Goal: Check status: Check status

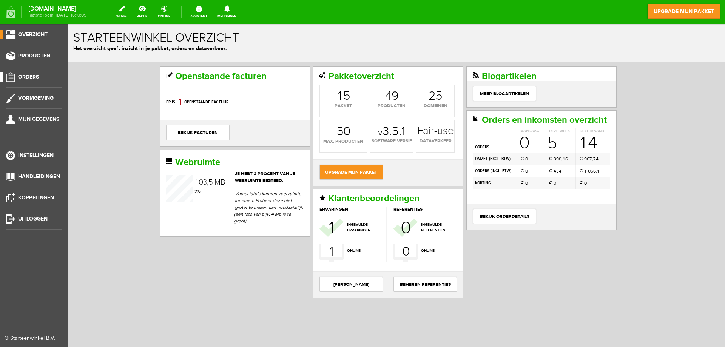
click at [28, 76] on span "Orders" at bounding box center [28, 77] width 21 height 6
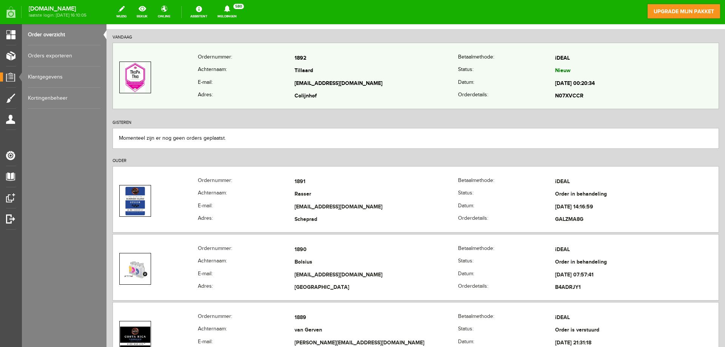
scroll to position [113, 0]
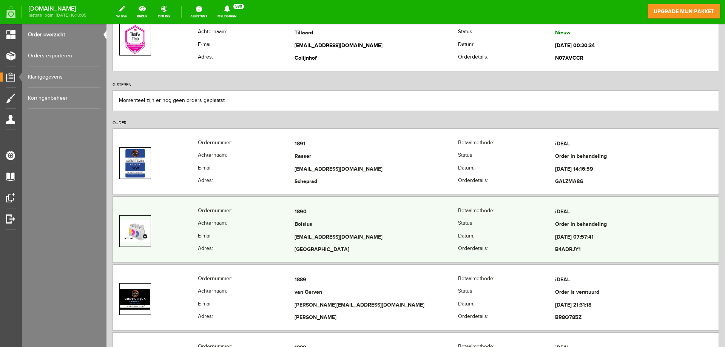
click at [398, 229] on td "Bolsius" at bounding box center [377, 225] width 164 height 13
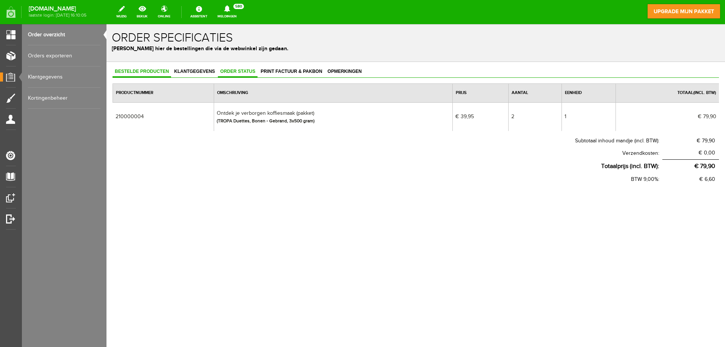
click at [243, 70] on span "Order status" at bounding box center [238, 71] width 40 height 5
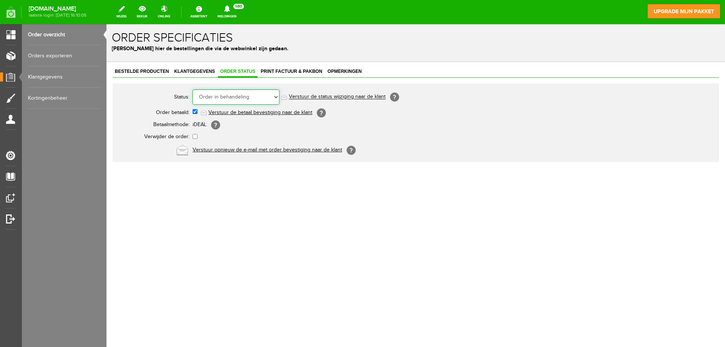
click at [240, 97] on select "Order niet afgerond Nieuw Order in behandeling Wacht op leverancier Wacht op be…" at bounding box center [236, 97] width 87 height 15
select select "6"
click at [193, 90] on select "Order niet afgerond Nieuw Order in behandeling Wacht op leverancier Wacht op be…" at bounding box center [236, 97] width 87 height 15
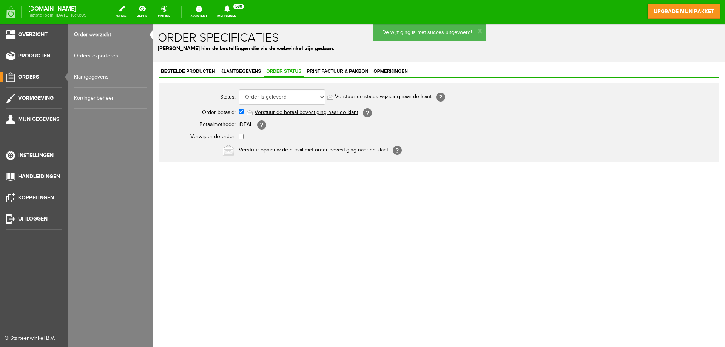
click at [26, 76] on span "Orders" at bounding box center [28, 77] width 21 height 6
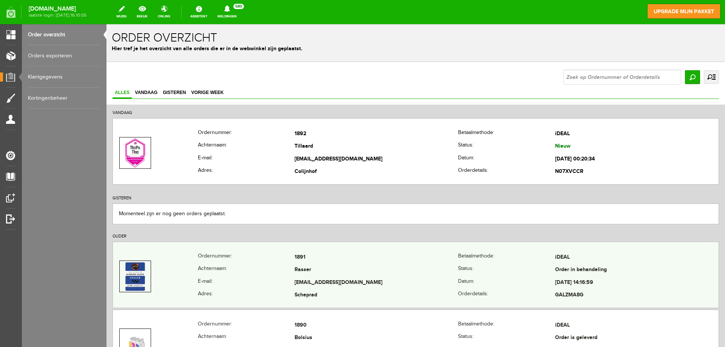
click at [352, 261] on td "1891" at bounding box center [377, 257] width 164 height 13
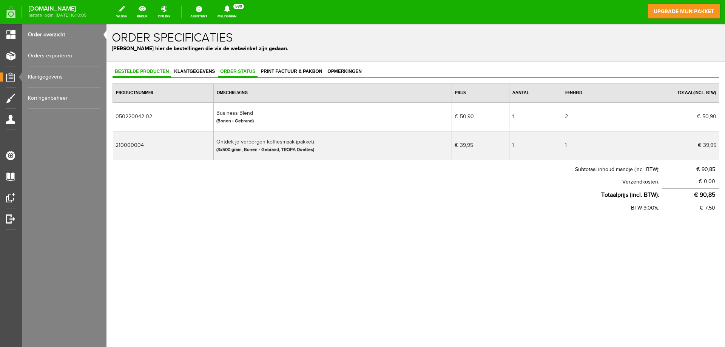
click at [238, 69] on span "Order status" at bounding box center [238, 71] width 40 height 5
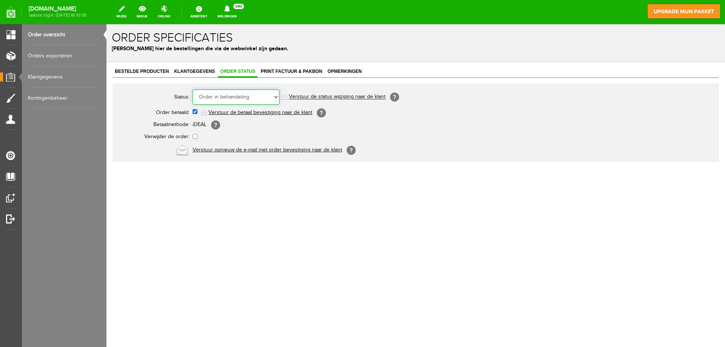
click at [246, 102] on select "Order niet afgerond Nieuw Order in behandeling Wacht op leverancier Wacht op be…" at bounding box center [236, 97] width 87 height 15
click at [193, 90] on select "Order niet afgerond Nieuw Order in behandeling Wacht op leverancier Wacht op be…" at bounding box center [236, 97] width 87 height 15
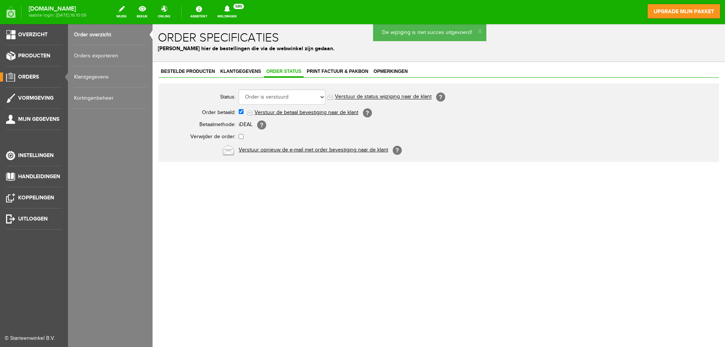
click at [27, 77] on span "Orders" at bounding box center [28, 77] width 21 height 6
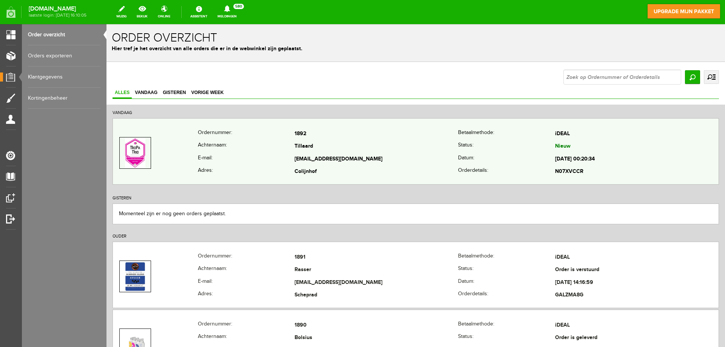
click at [334, 150] on td "Tillaard" at bounding box center [377, 147] width 164 height 13
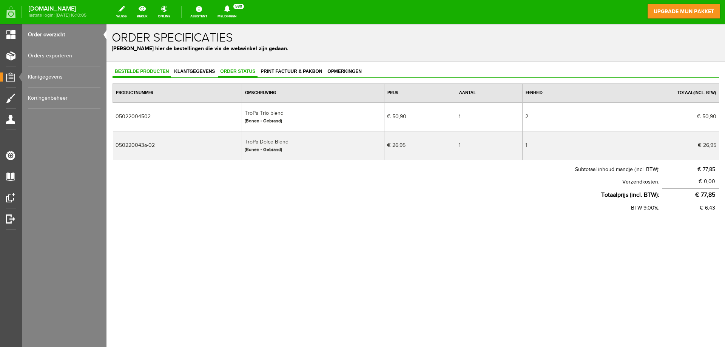
click at [247, 72] on span "Order status" at bounding box center [238, 71] width 40 height 5
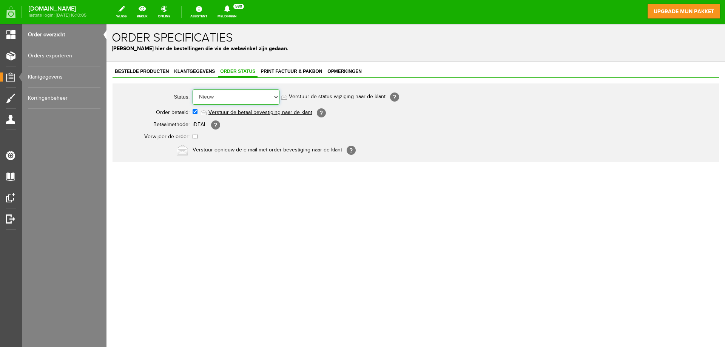
click at [253, 97] on select "Order niet afgerond Nieuw Order in behandeling Wacht op leverancier Wacht op be…" at bounding box center [236, 97] width 87 height 15
select select "2"
click at [193, 90] on select "Order niet afgerond Nieuw Order in behandeling Wacht op leverancier Wacht op be…" at bounding box center [236, 97] width 87 height 15
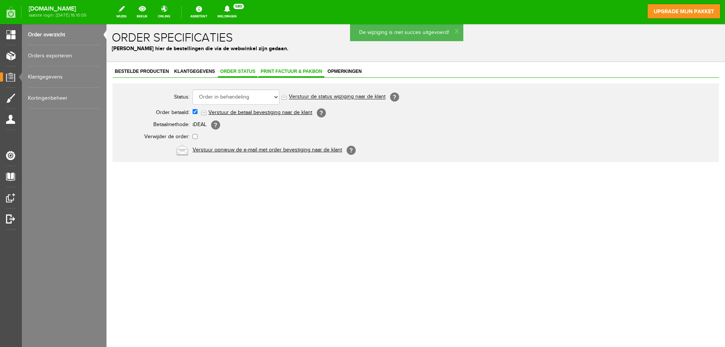
click at [286, 70] on span "Print factuur & pakbon" at bounding box center [291, 71] width 66 height 5
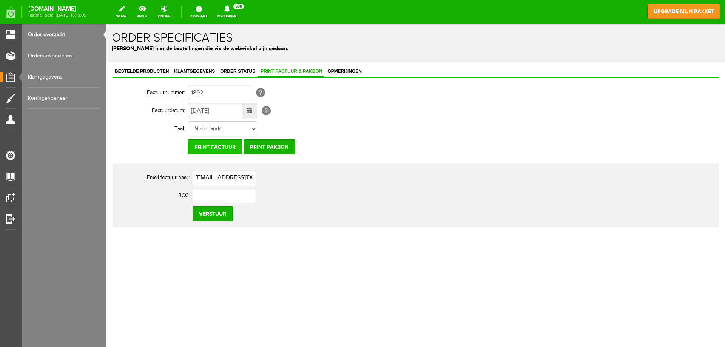
click at [222, 144] on input "Print factuur" at bounding box center [215, 146] width 54 height 15
click at [253, 145] on input "Print pakbon" at bounding box center [269, 146] width 51 height 15
click at [213, 142] on input "Print factuur" at bounding box center [215, 146] width 54 height 15
